Goal: Book appointment/travel/reservation

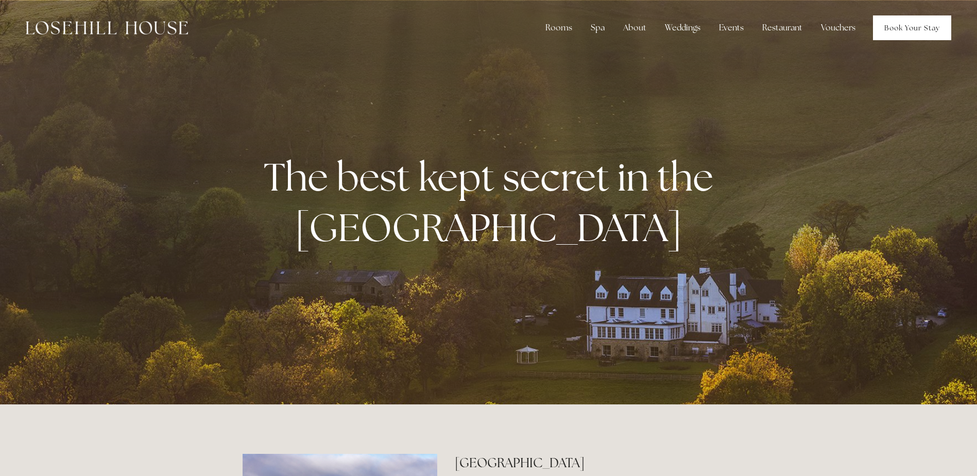
click at [926, 31] on link "Book Your Stay" at bounding box center [912, 27] width 78 height 25
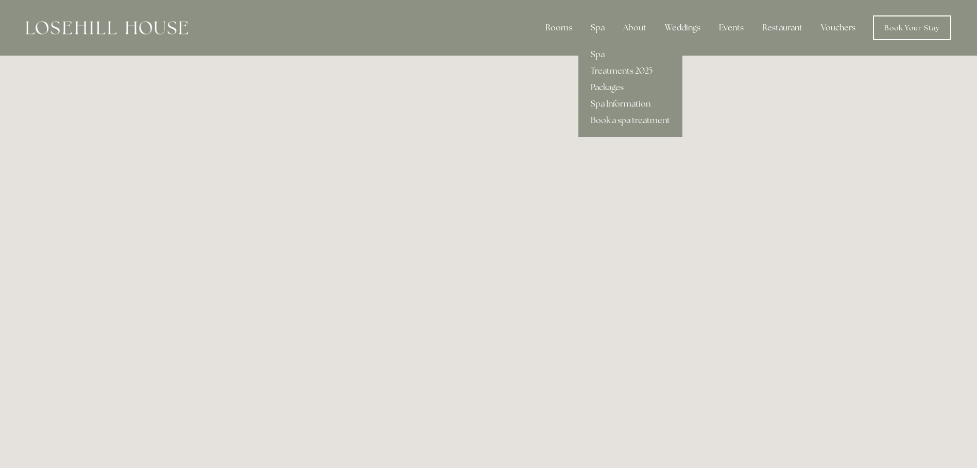
click at [608, 83] on link "Packages" at bounding box center [630, 87] width 104 height 16
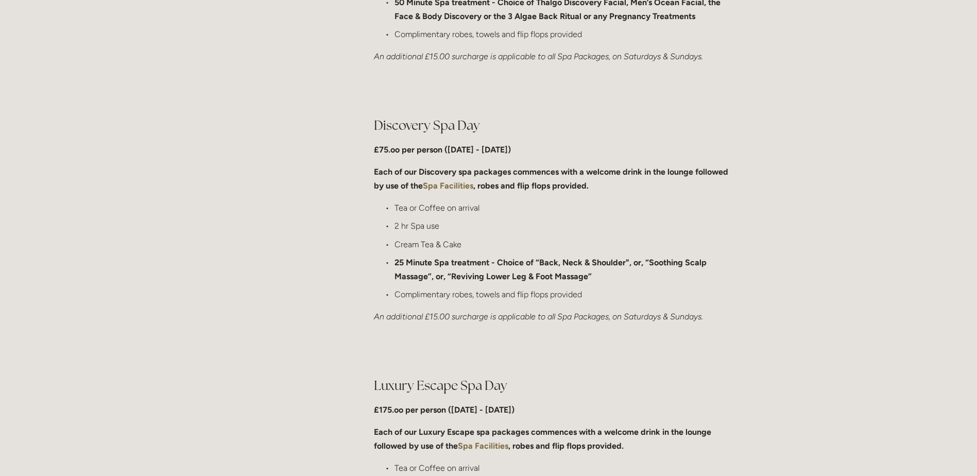
scroll to position [1030, 0]
